Goal: Information Seeking & Learning: Learn about a topic

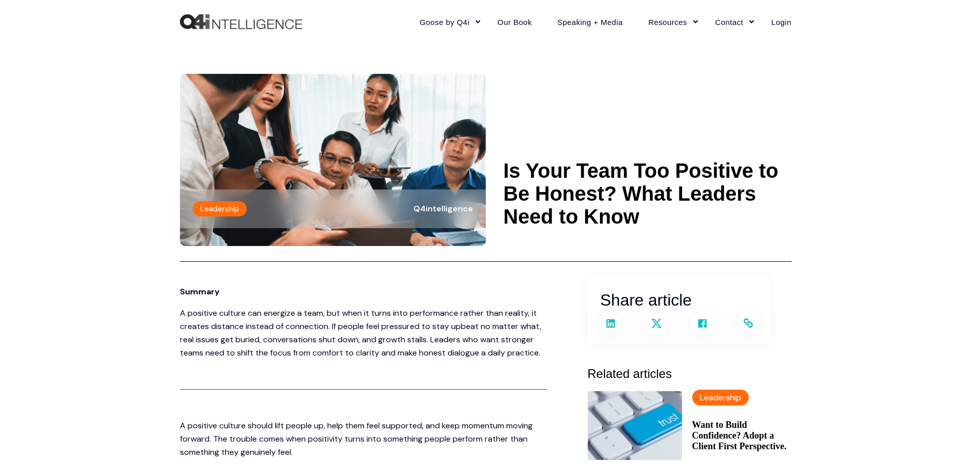
click at [699, 175] on h1 "Is Your Team Too Positive to Be Honest? What Leaders Need to Know" at bounding box center [647, 193] width 288 height 69
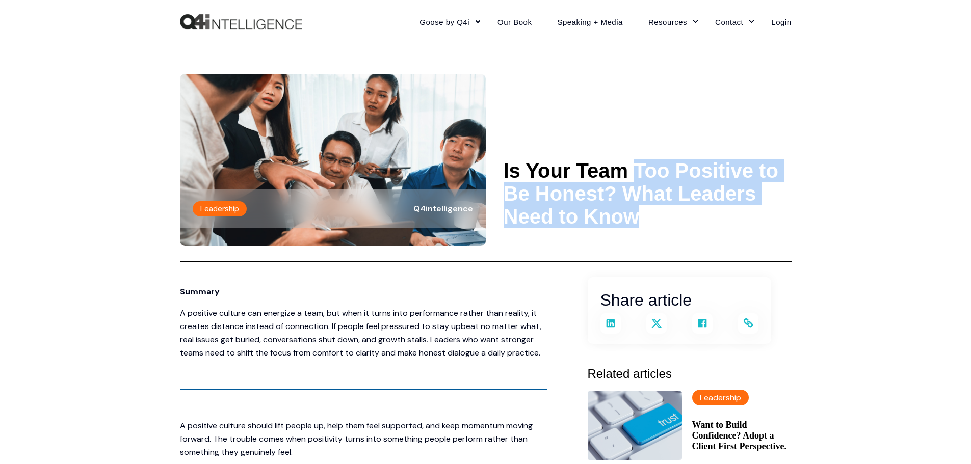
click at [564, 186] on h1 "Is Your Team Too Positive to Be Honest? What Leaders Need to Know" at bounding box center [647, 193] width 288 height 69
